Goal: Task Accomplishment & Management: Complete application form

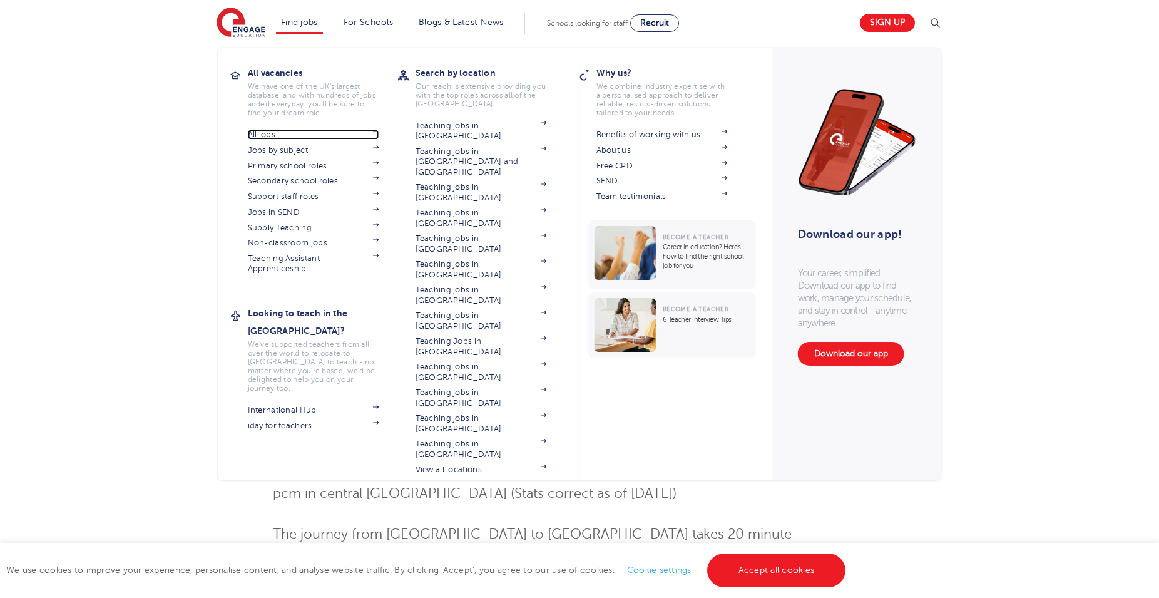
click at [269, 138] on link "All jobs" at bounding box center [313, 135] width 131 height 10
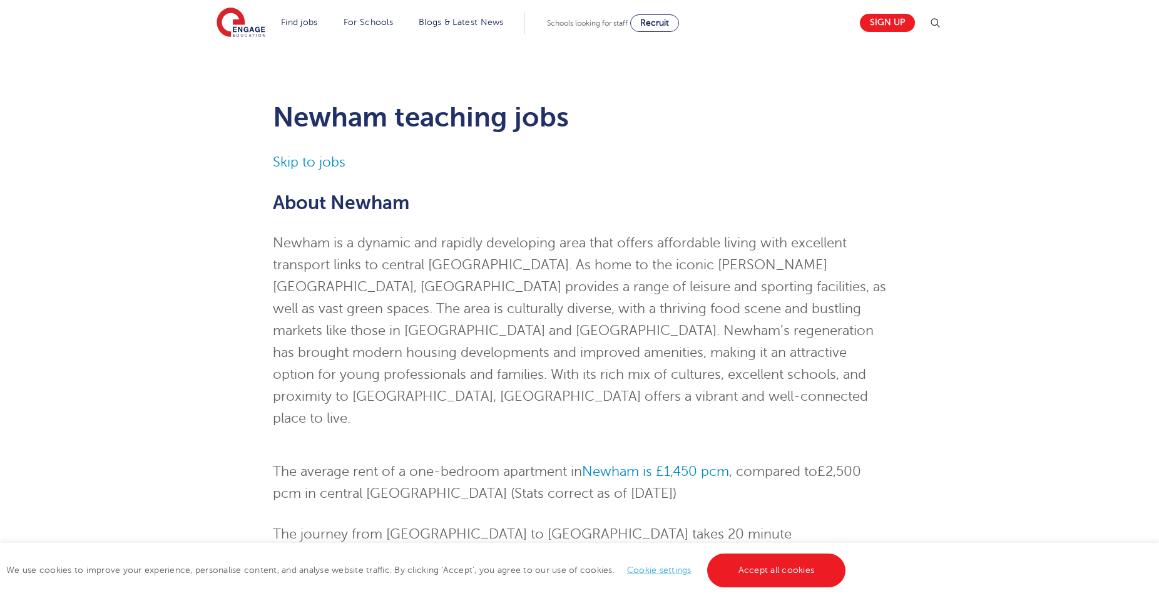
click at [330, 312] on span "Newham is a dynamic and rapidly developing area that offers affordable living w…" at bounding box center [579, 330] width 613 height 190
click at [765, 563] on link "Accept all cookies" at bounding box center [776, 570] width 139 height 34
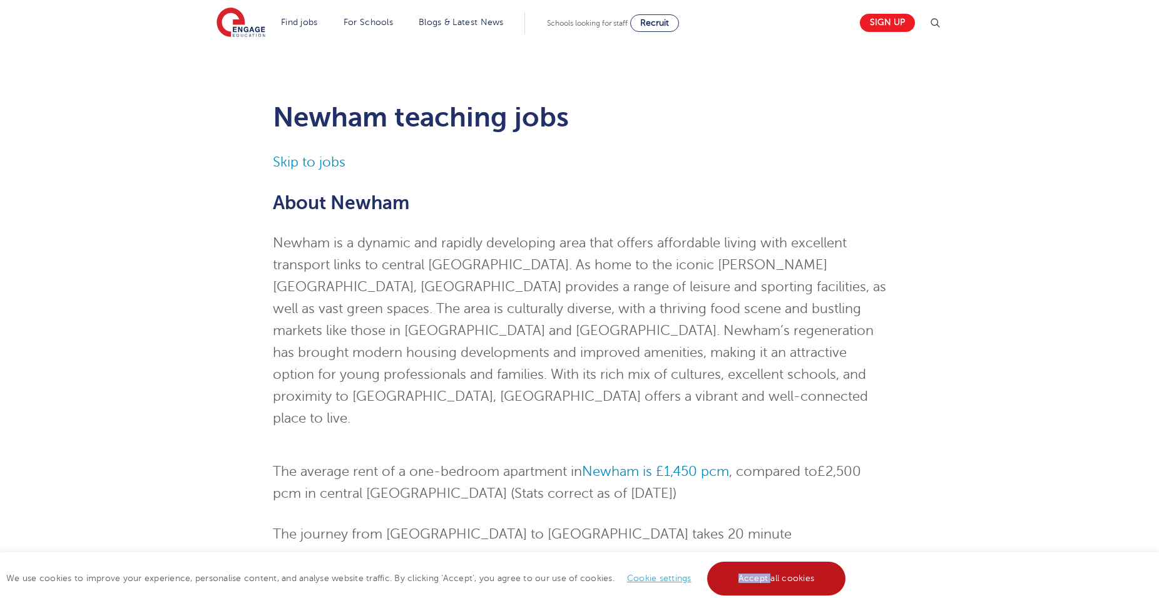
click at [765, 563] on div "We use cookies to improve your experience, personalise content, and analyse web…" at bounding box center [579, 575] width 1159 height 46
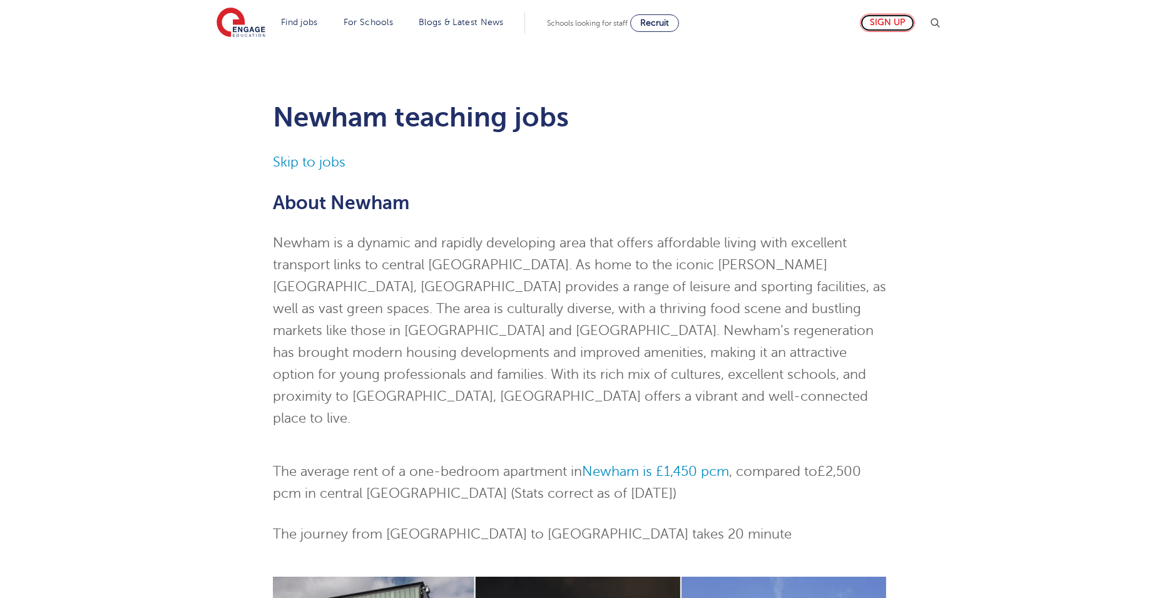
click at [889, 16] on link "Sign up" at bounding box center [887, 23] width 55 height 18
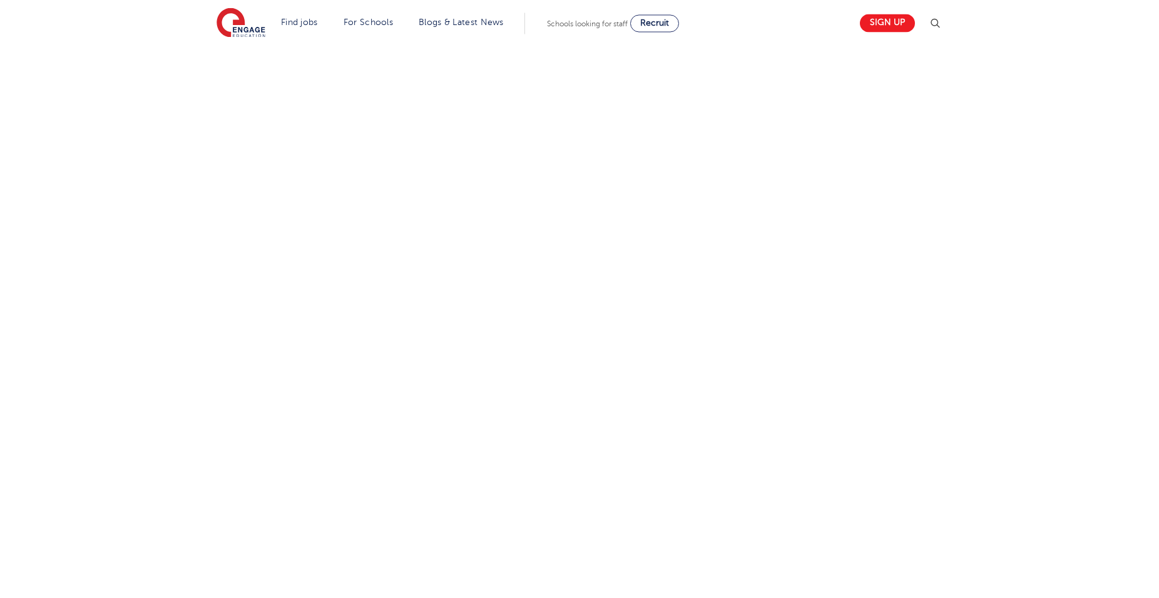
scroll to position [479, 0]
click at [774, 475] on div "Let us know more about you!" at bounding box center [579, 336] width 759 height 774
drag, startPoint x: 844, startPoint y: 269, endPoint x: 813, endPoint y: 277, distance: 31.6
click at [843, 269] on div "Let us know more about you!" at bounding box center [579, 177] width 759 height 774
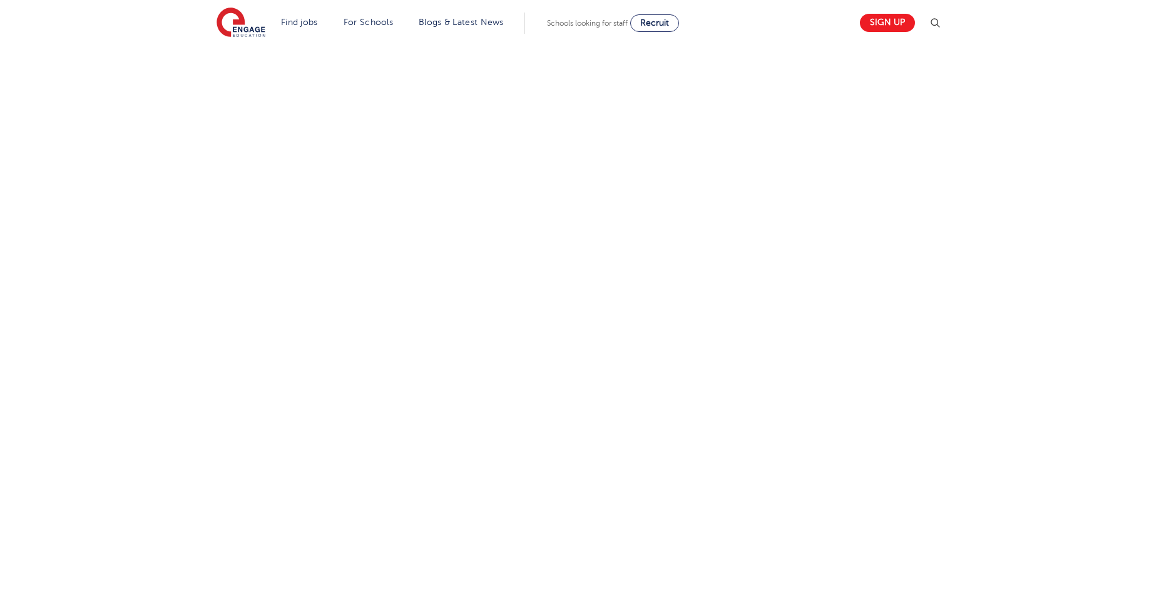
click at [745, 419] on div "Let us know more about you!" at bounding box center [579, 177] width 759 height 774
click at [807, 422] on div "Let us know more about you!" at bounding box center [579, 177] width 759 height 774
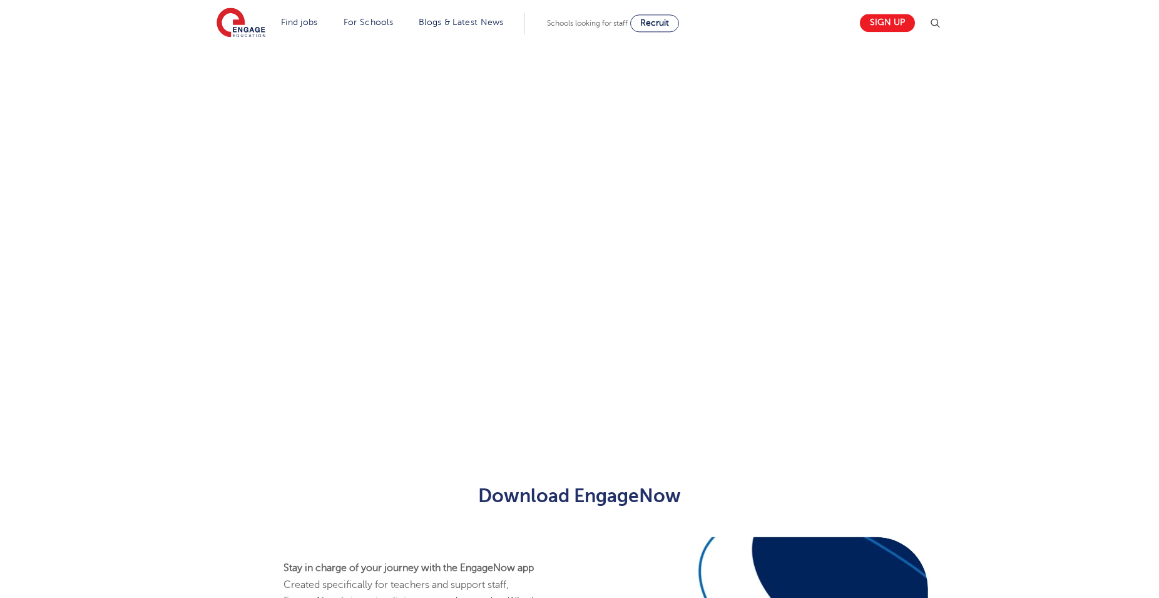
scroll to position [734, 0]
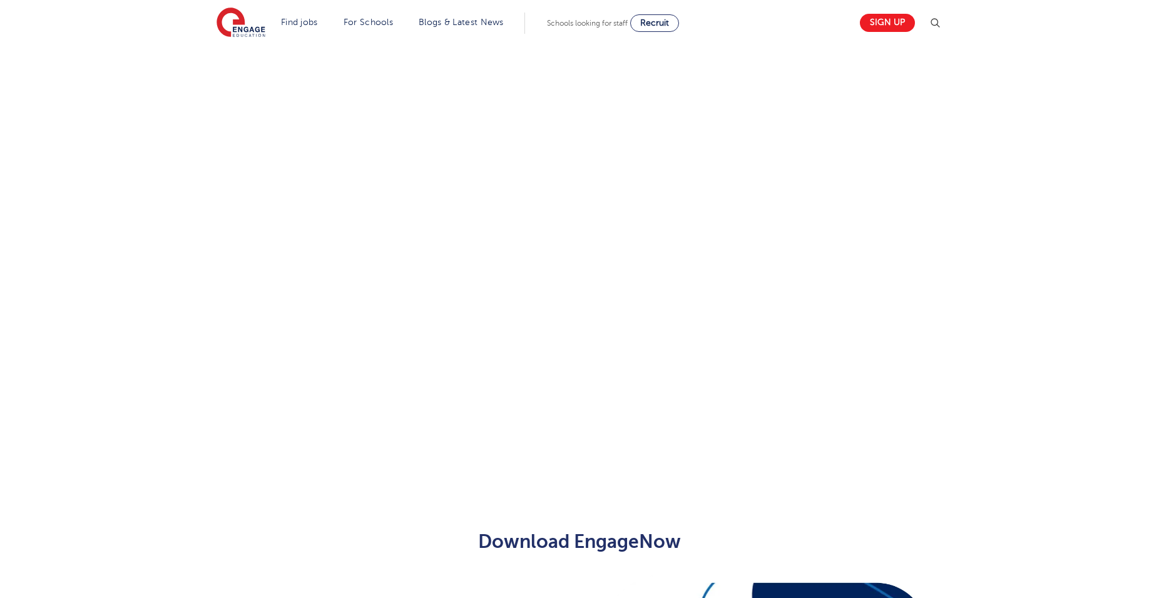
click at [838, 233] on div "Let us know more about you!" at bounding box center [579, 81] width 759 height 774
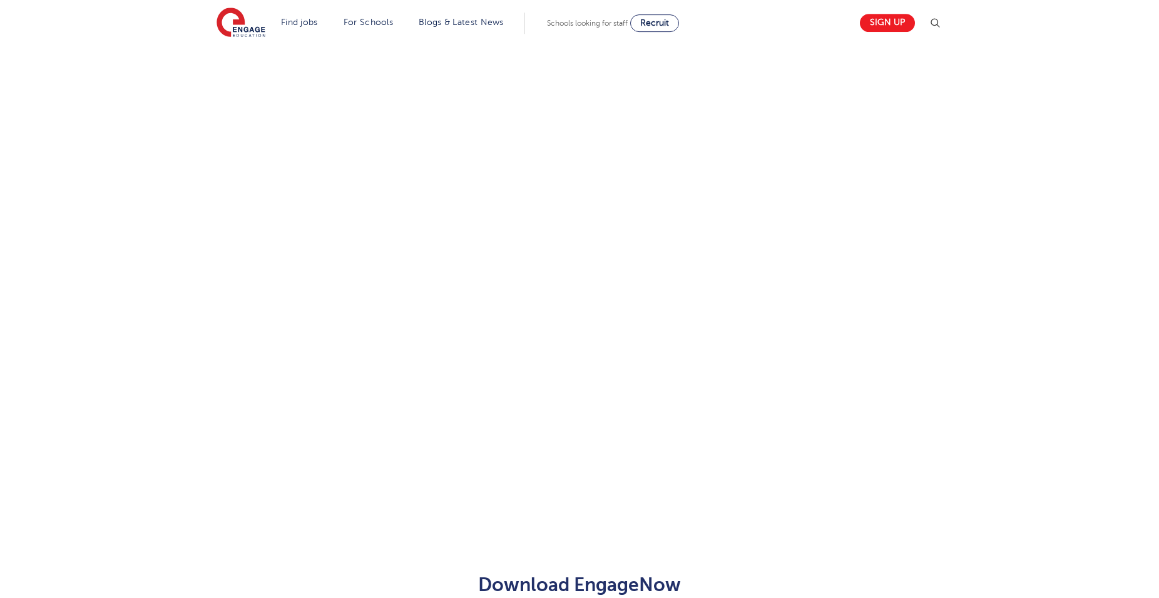
scroll to position [462, 0]
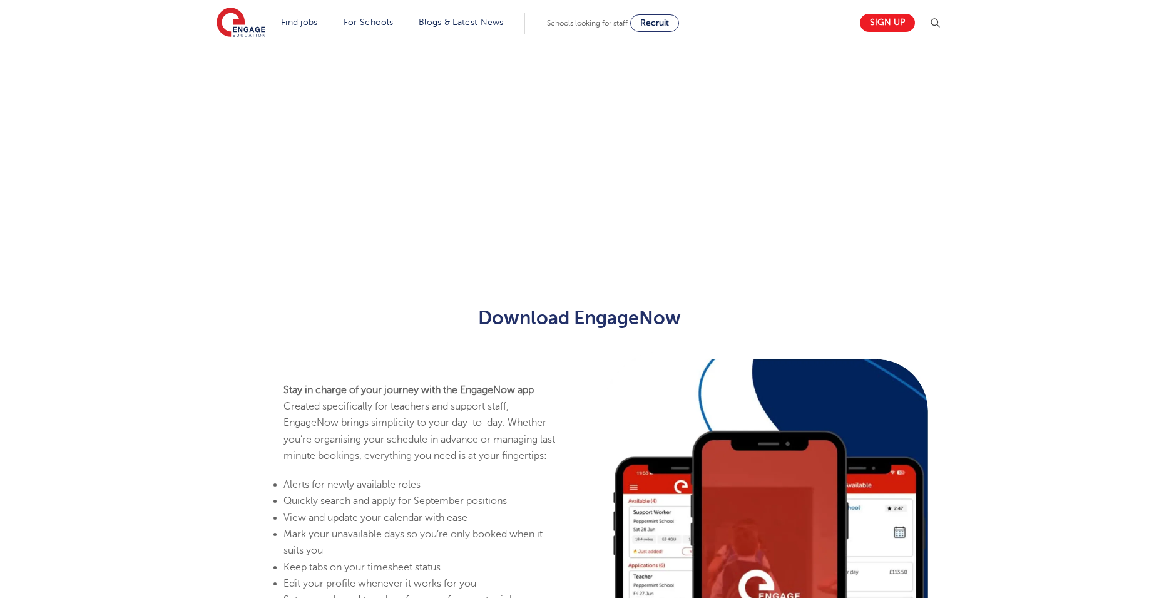
click at [415, 420] on p "Stay in charge of your journey with the EngageNow app Created specifically for …" at bounding box center [423, 423] width 280 height 82
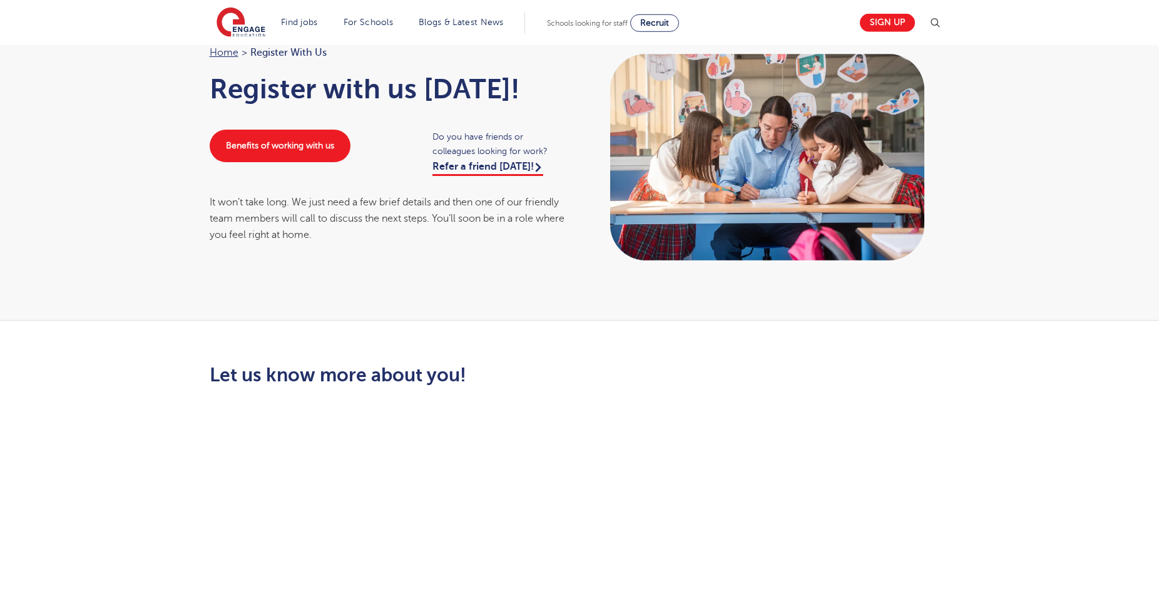
scroll to position [0, 0]
